Goal: Task Accomplishment & Management: Manage account settings

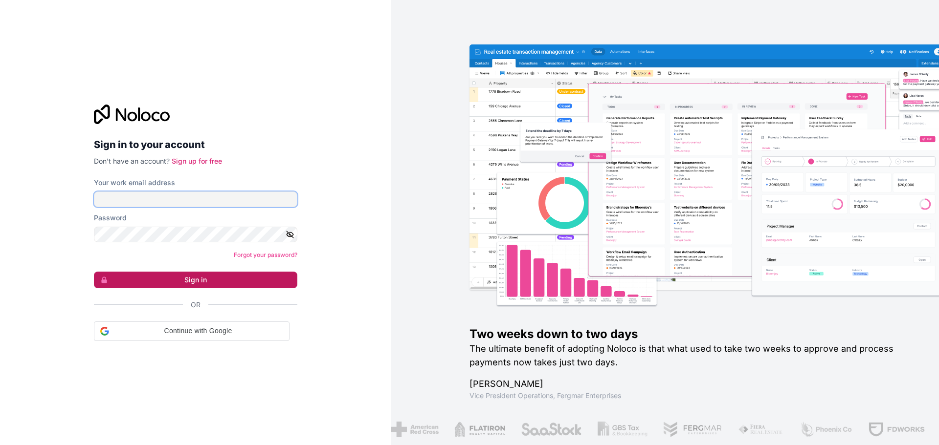
type input "jacob@siteworksai.com.au"
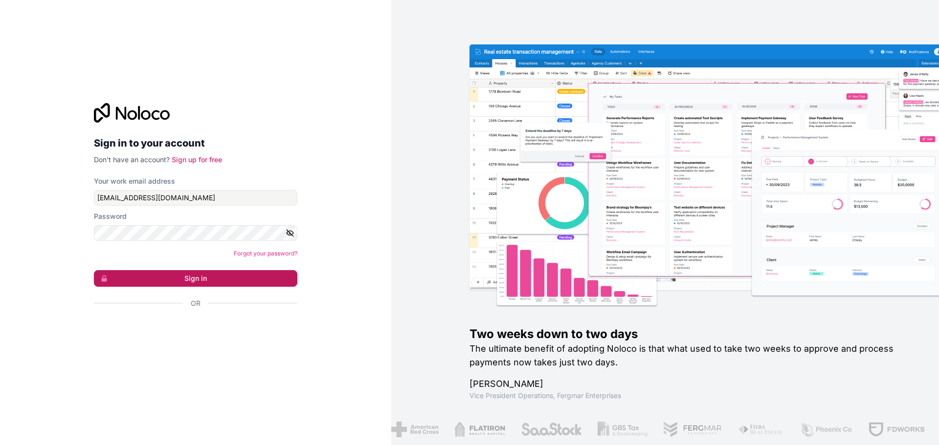
click at [180, 274] on button "Sign in" at bounding box center [195, 278] width 203 height 17
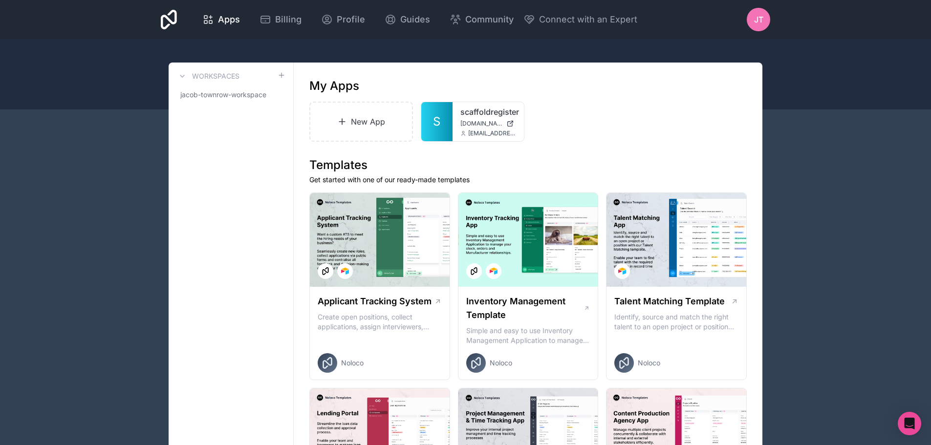
click at [760, 17] on span "JT" at bounding box center [758, 20] width 9 height 12
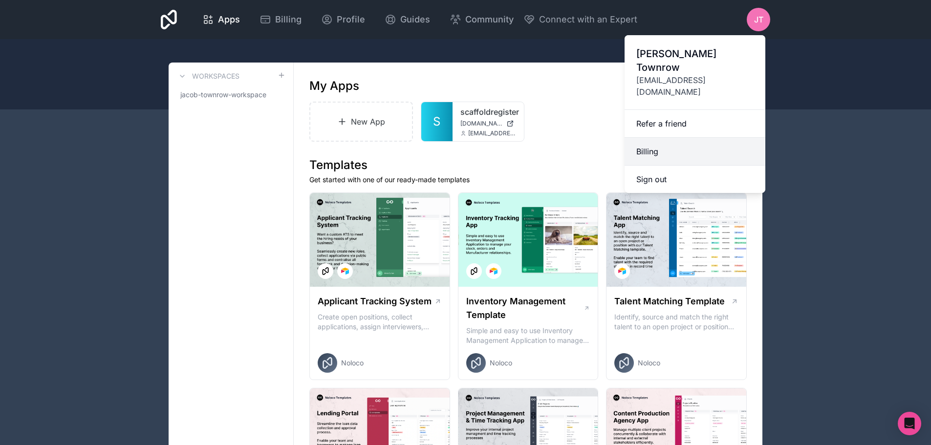
click at [646, 138] on link "Billing" at bounding box center [695, 152] width 141 height 28
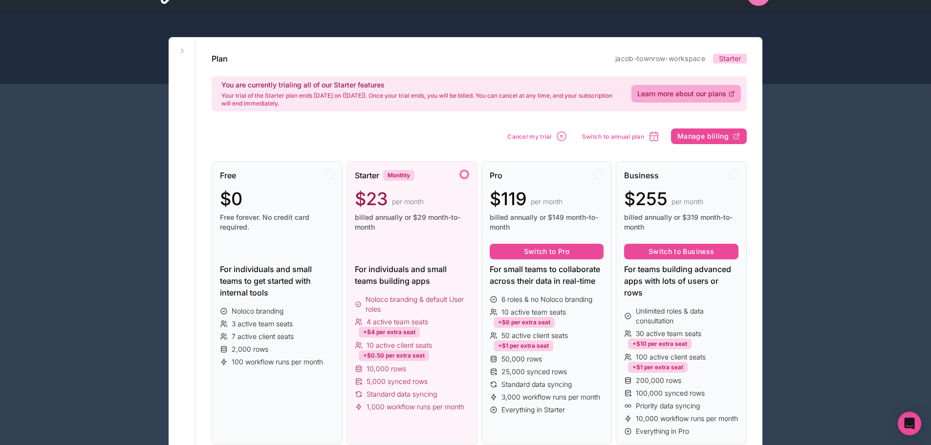
scroll to position [49, 0]
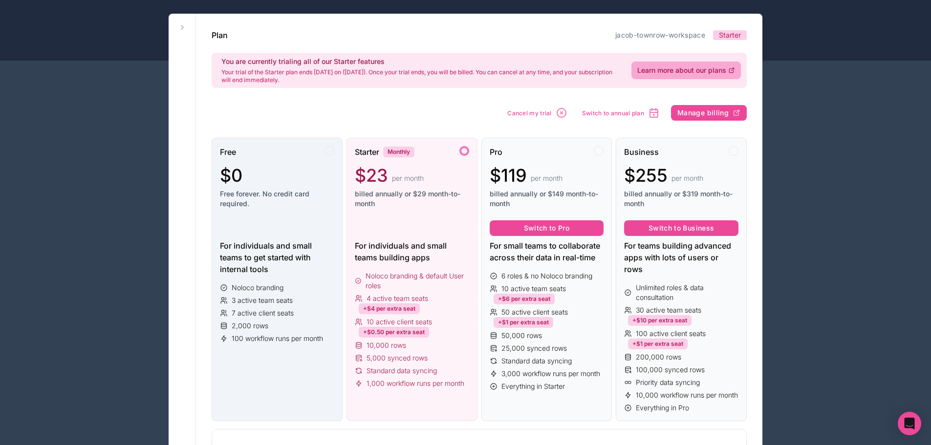
click at [293, 176] on div "$0" at bounding box center [277, 176] width 114 height 20
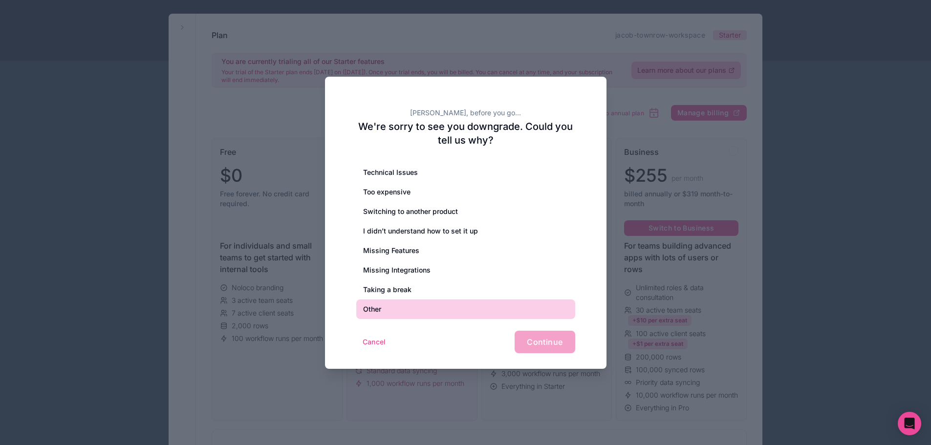
click at [396, 311] on div "Other" at bounding box center [465, 310] width 219 height 20
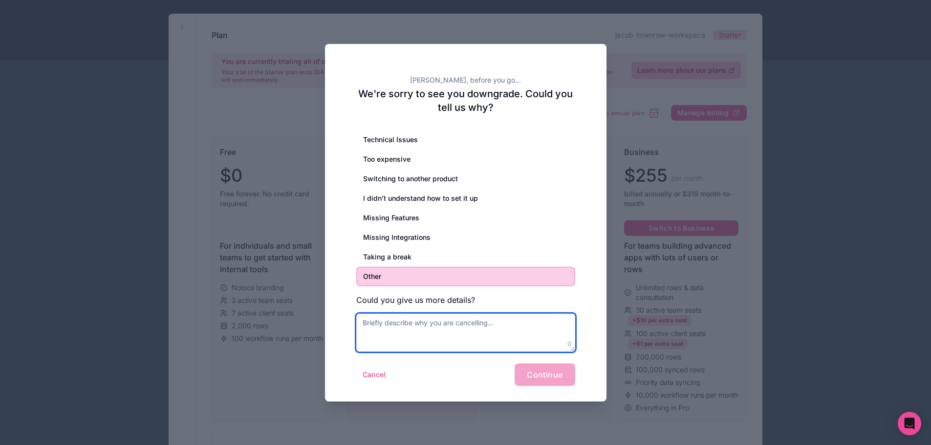
click at [424, 334] on textarea at bounding box center [465, 333] width 219 height 38
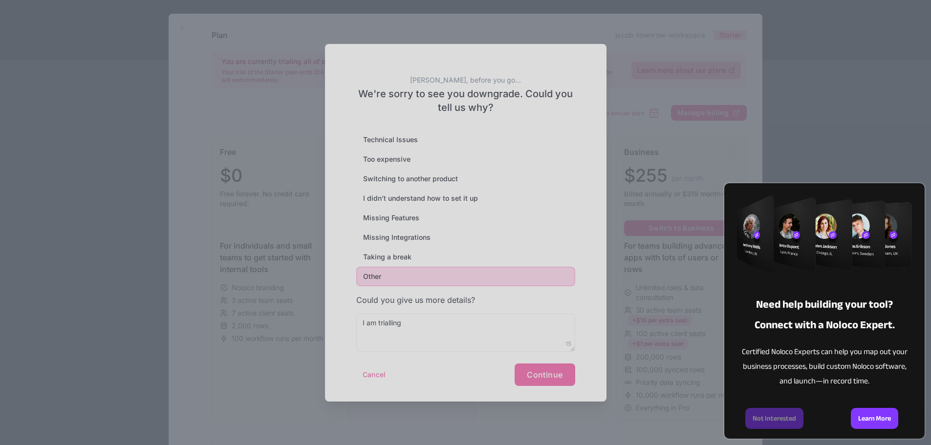
click at [474, 332] on div "Need help building your tool? Connect with a Noloco Expert. Certified Noloco Ex…" at bounding box center [465, 222] width 931 height 445
click at [433, 327] on div "Need help building your tool? Connect with a Noloco Expert. Certified Noloco Ex…" at bounding box center [465, 222] width 931 height 445
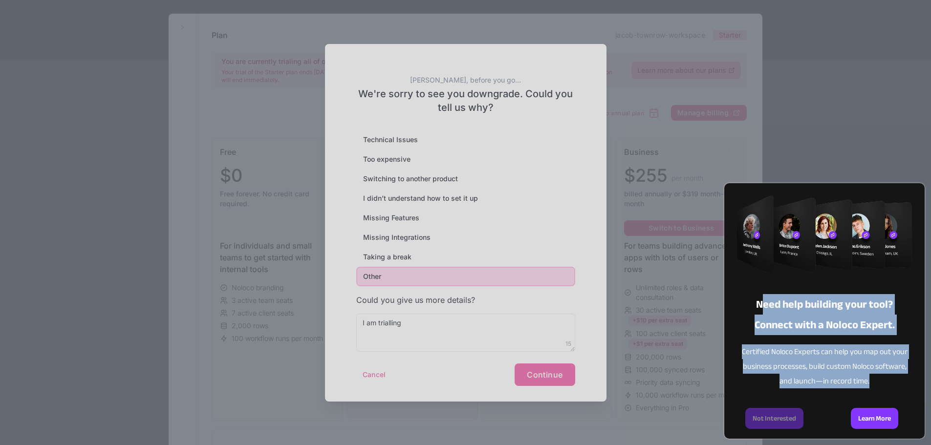
drag, startPoint x: 764, startPoint y: 303, endPoint x: 882, endPoint y: 387, distance: 145.2
click at [882, 387] on div "Need help building your tool? Connect with a Noloco Expert. Certified Noloco Ex…" at bounding box center [825, 311] width 200 height 256
click at [882, 387] on div "Certified Noloco Experts can help you map out your business processes, build cu…" at bounding box center [825, 367] width 176 height 44
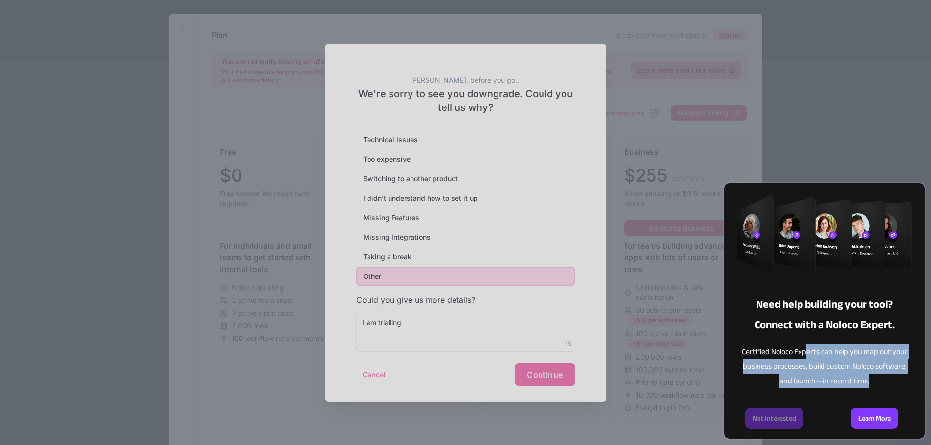
drag, startPoint x: 887, startPoint y: 387, endPoint x: 805, endPoint y: 347, distance: 91.2
click at [805, 347] on div "Certified Noloco Experts can help you map out your business processes, build cu…" at bounding box center [825, 367] width 176 height 44
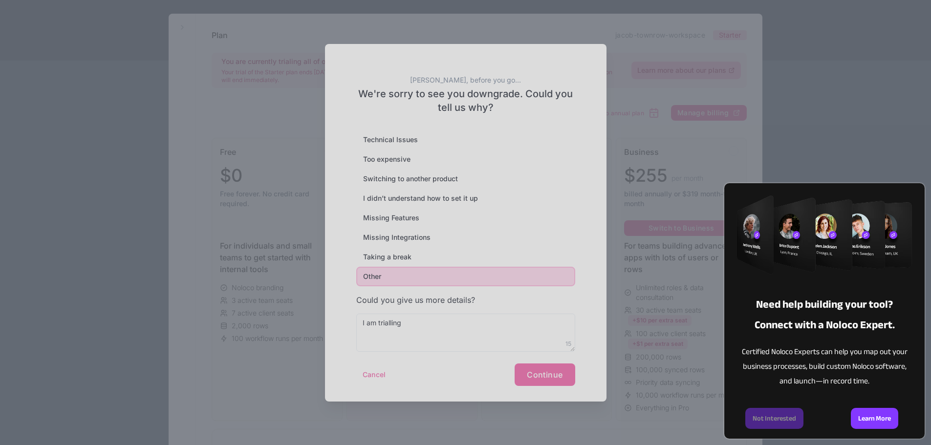
click at [838, 396] on div "Learn More" at bounding box center [875, 415] width 100 height 48
click at [871, 413] on div "Learn More" at bounding box center [874, 418] width 47 height 21
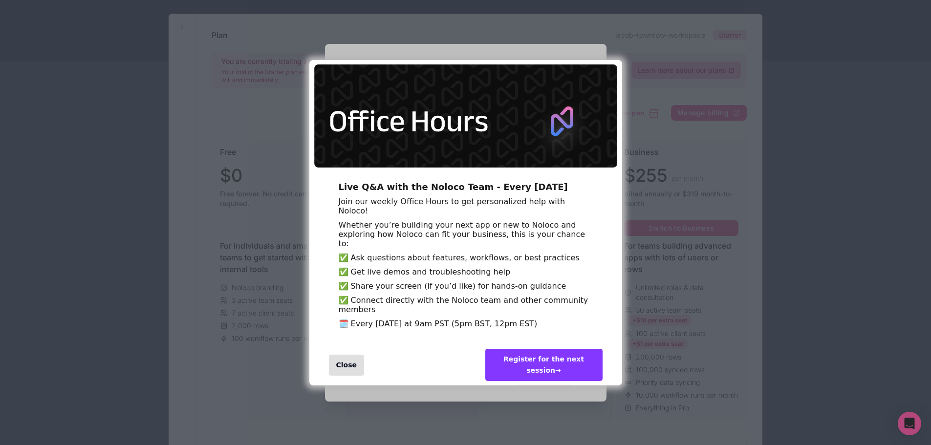
click at [341, 376] on div "Close" at bounding box center [347, 365] width 36 height 21
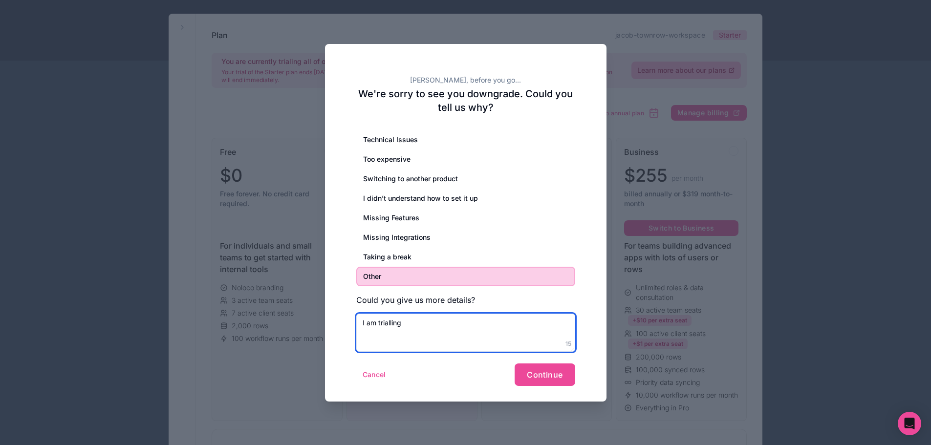
click at [425, 331] on textarea "I am trialling" at bounding box center [465, 333] width 219 height 38
type textarea "I am trialling building apps with Noloco, and need more time in a free environm…"
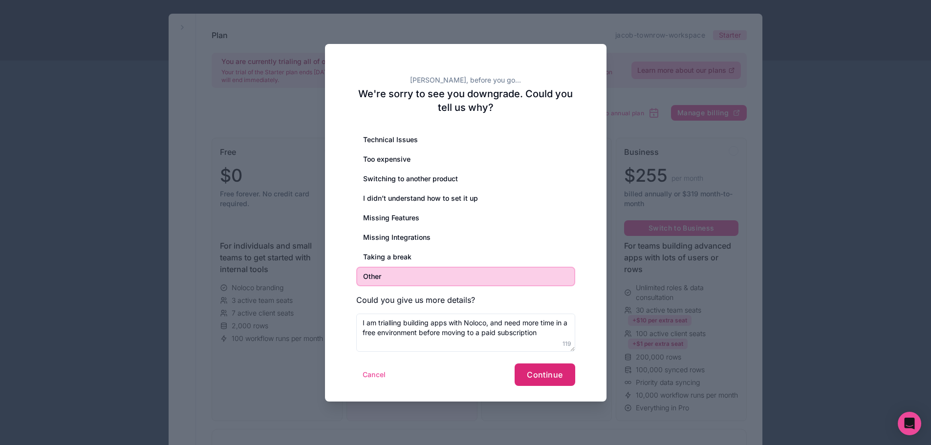
click at [566, 375] on button "Continue" at bounding box center [545, 375] width 60 height 22
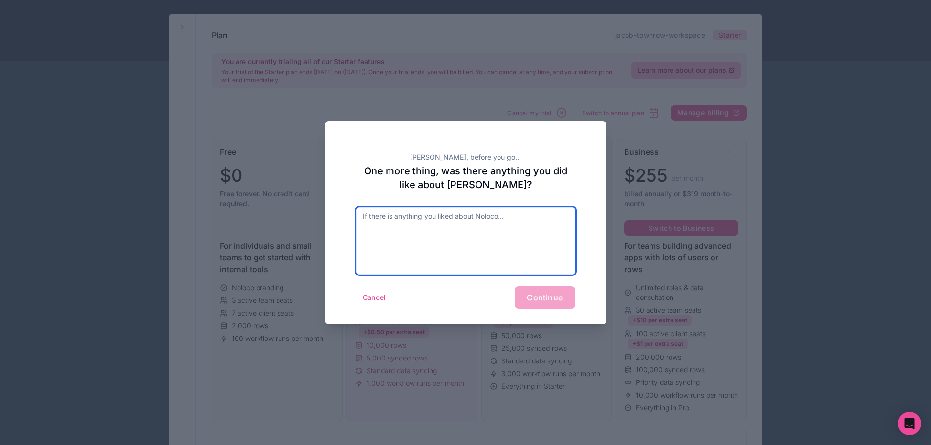
click at [470, 239] on textarea at bounding box center [465, 240] width 219 height 67
type textarea "Seems good"
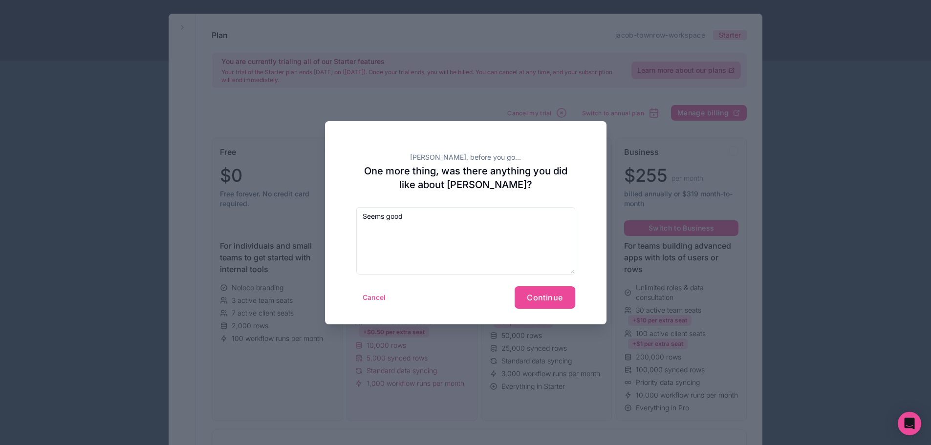
click at [573, 311] on div "Jacob, before you go... One more thing, was there anything you did like about N…" at bounding box center [466, 222] width 282 height 203
click at [556, 295] on span "Continue" at bounding box center [545, 298] width 36 height 10
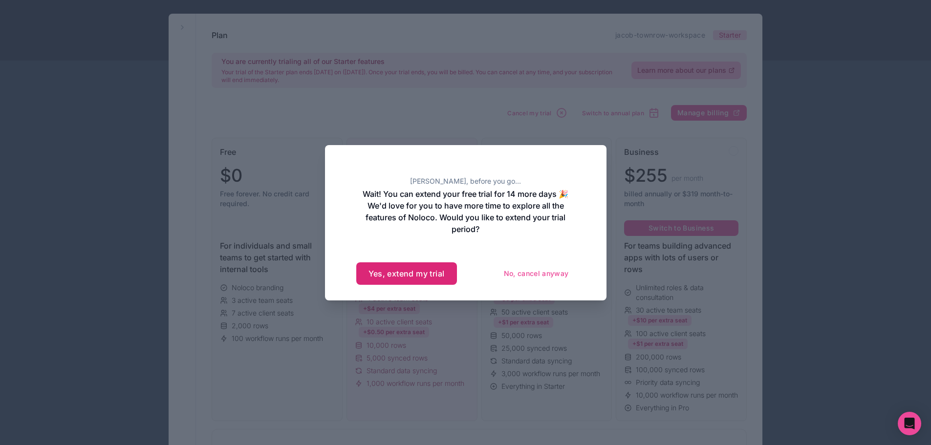
click at [411, 274] on button "Yes, extend my trial" at bounding box center [406, 274] width 101 height 22
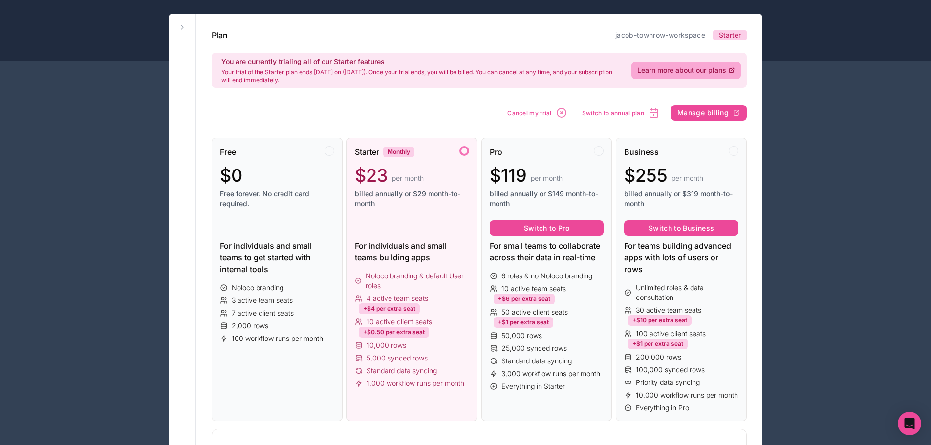
drag, startPoint x: 226, startPoint y: 60, endPoint x: 356, endPoint y: 77, distance: 130.8
click at [356, 77] on div "You are currently trialing all of our Starter features Your trial of the Starte…" at bounding box center [420, 70] width 398 height 27
click at [356, 77] on p "Your trial of the Starter plan ends in 16 days on (17 Oct 2025). Once your tria…" at bounding box center [420, 76] width 398 height 16
drag, startPoint x: 362, startPoint y: 79, endPoint x: 216, endPoint y: 53, distance: 148.9
click at [216, 53] on div "You are currently trialing all of our Starter features Your trial of the Starte…" at bounding box center [479, 70] width 535 height 35
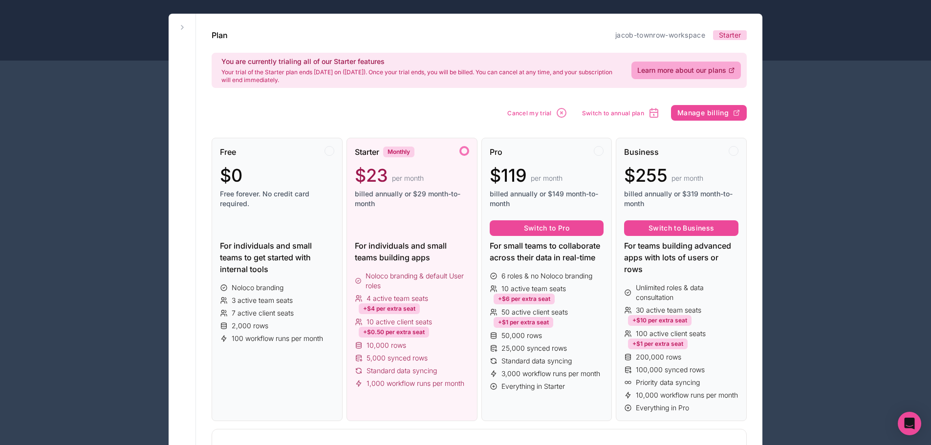
click at [326, 82] on p "Your trial of the Starter plan ends in 16 days on (17 Oct 2025). Once your tria…" at bounding box center [420, 76] width 398 height 16
